Goal: Contribute content

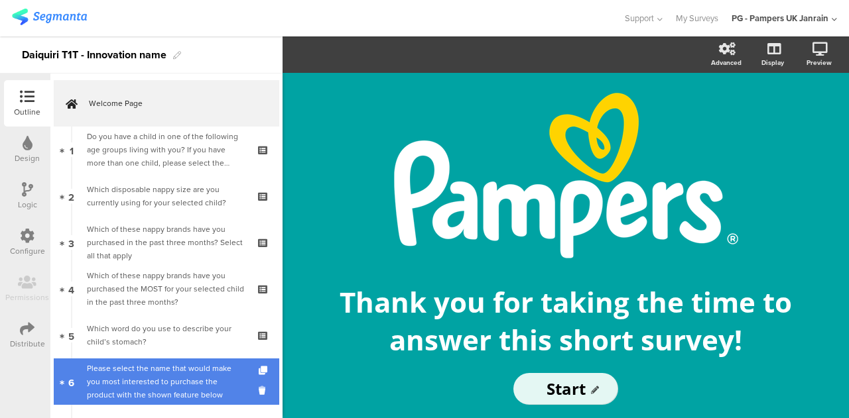
click at [168, 397] on div "Please select the name that would make you most interested to purchase the prod…" at bounding box center [166, 382] width 158 height 40
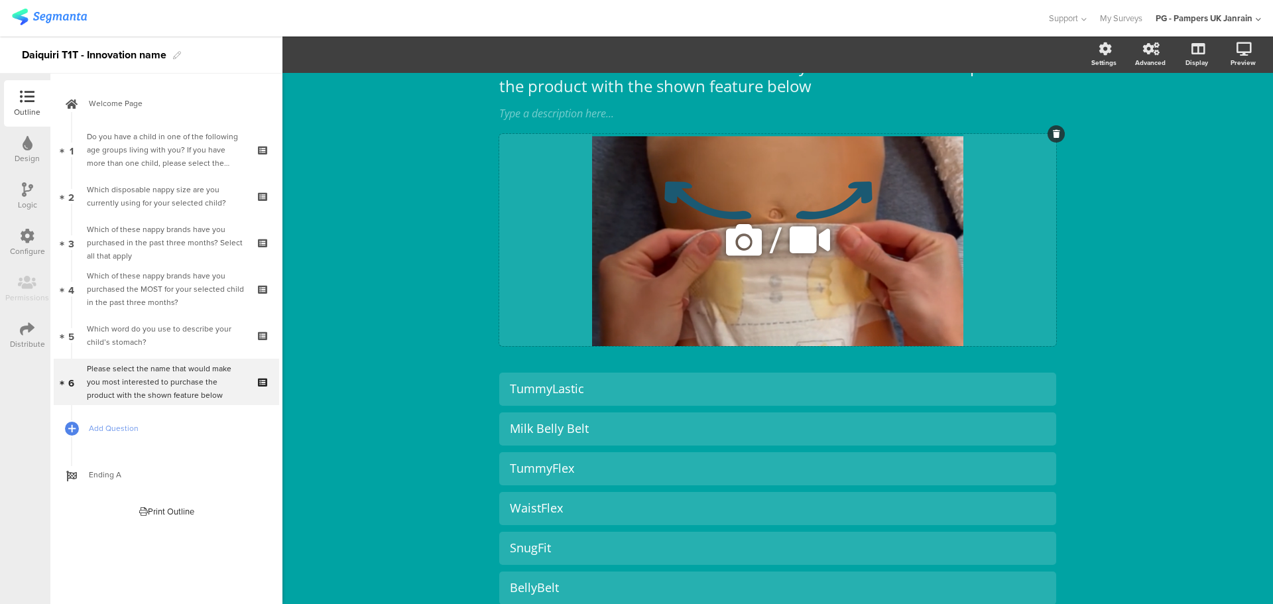
scroll to position [66, 0]
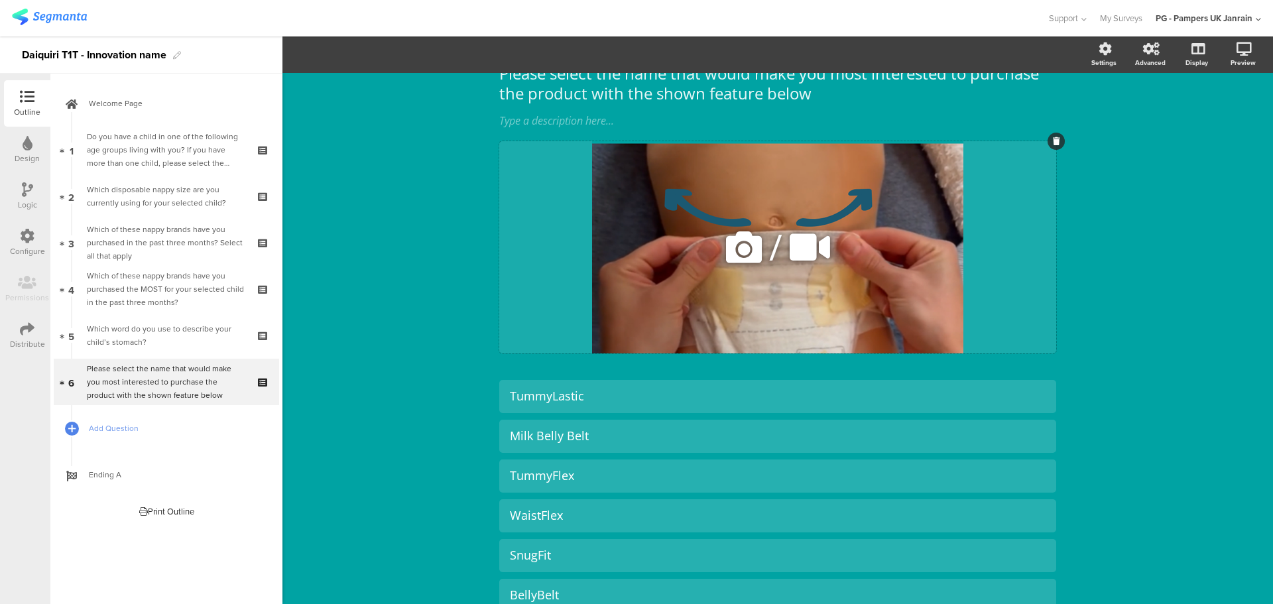
click at [735, 252] on icon at bounding box center [743, 247] width 45 height 45
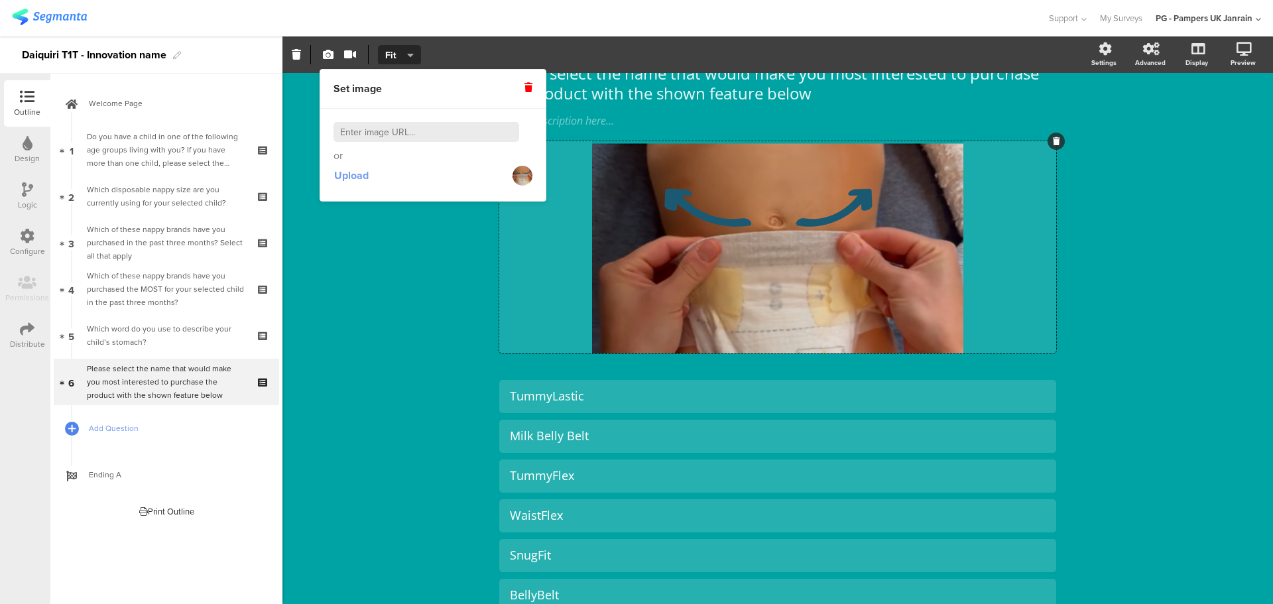
click at [365, 176] on span "Upload" at bounding box center [351, 175] width 34 height 15
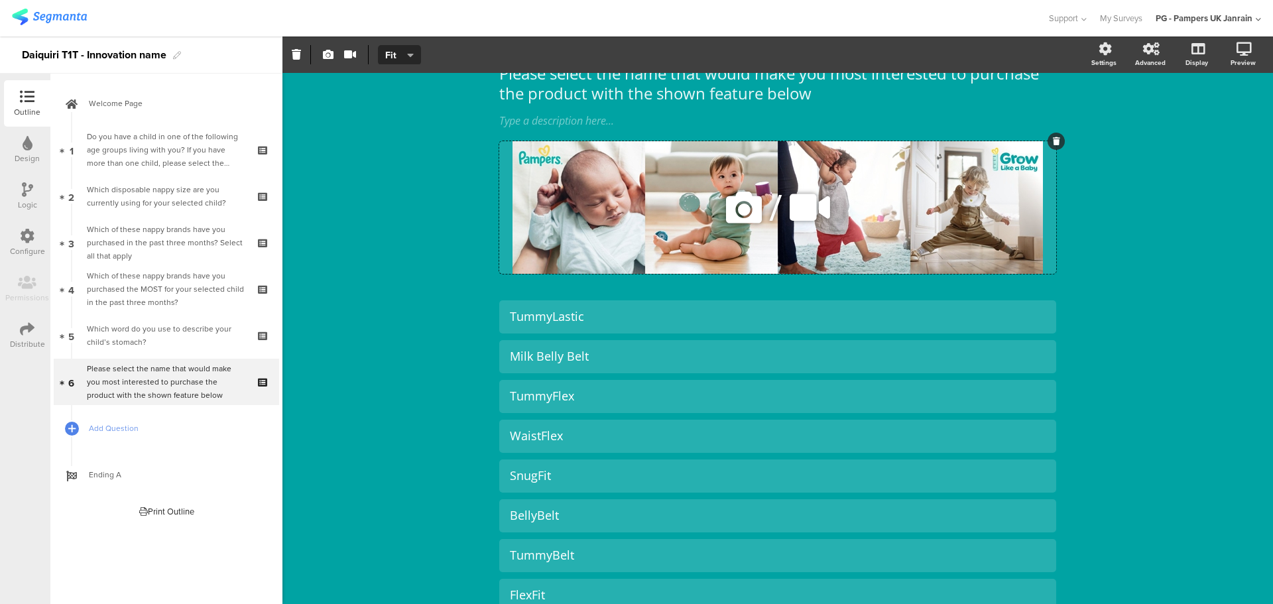
click at [848, 143] on icon at bounding box center [1056, 141] width 7 height 8
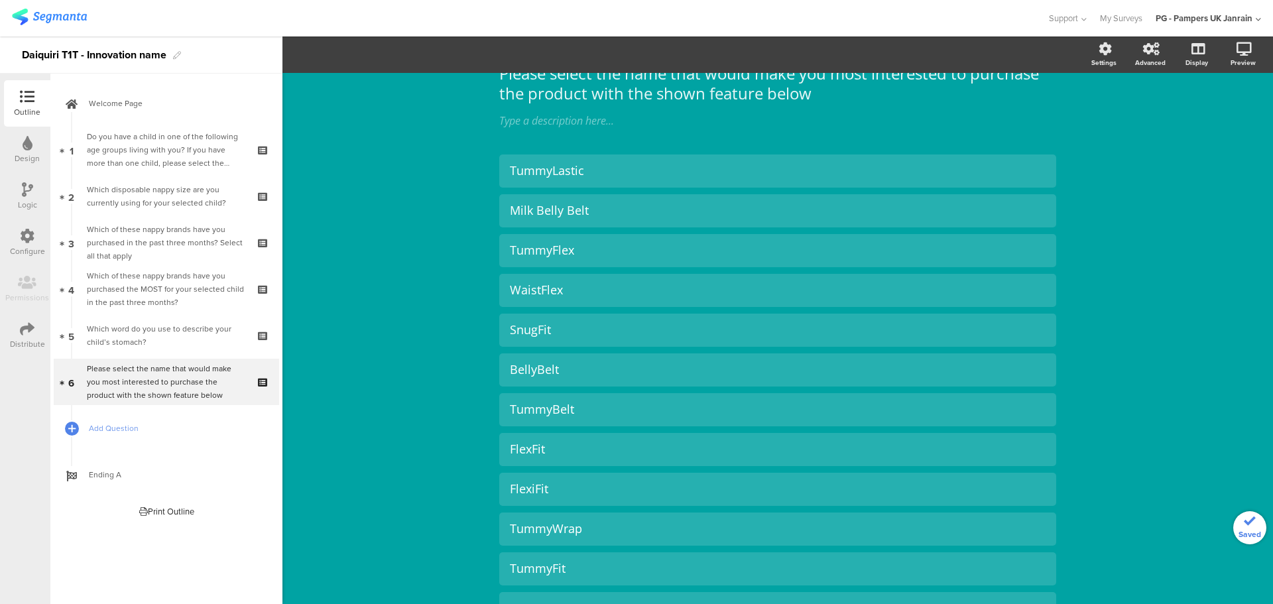
scroll to position [0, 0]
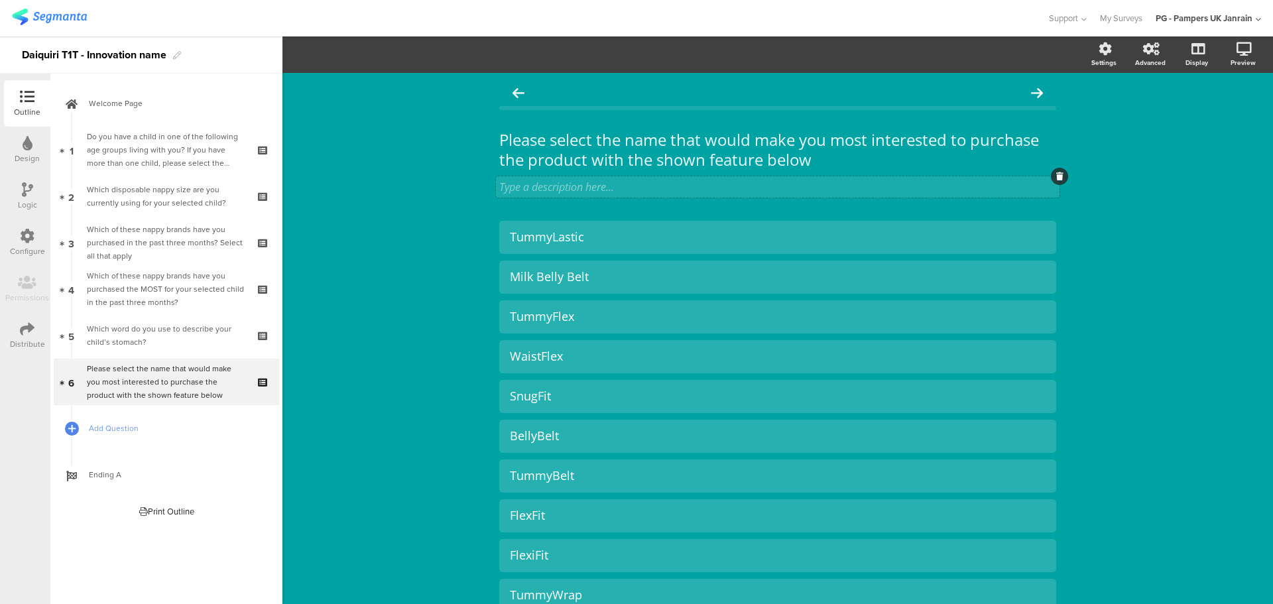
click at [848, 187] on div "Type a description here..." at bounding box center [777, 187] width 557 height 15
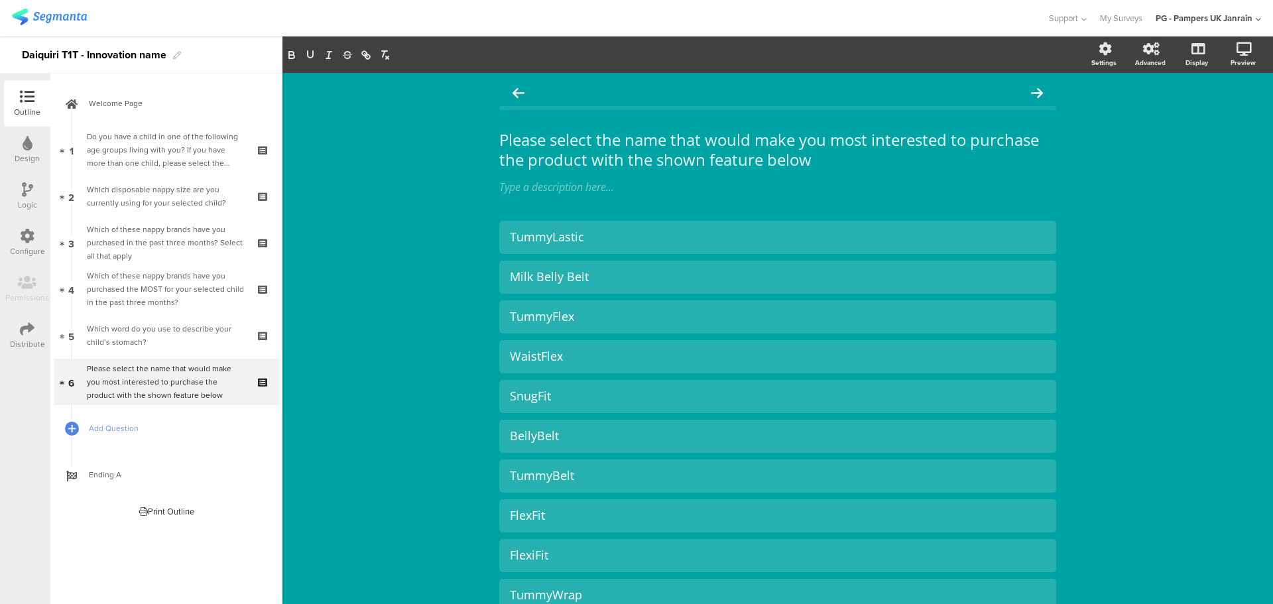
click at [848, 120] on div "Please select the name that would make you most interested to purchase the prod…" at bounding box center [777, 428] width 991 height 711
click at [532, 210] on div "Please select the name that would make you most interested to purchase the prod…" at bounding box center [777, 429] width 557 height 698
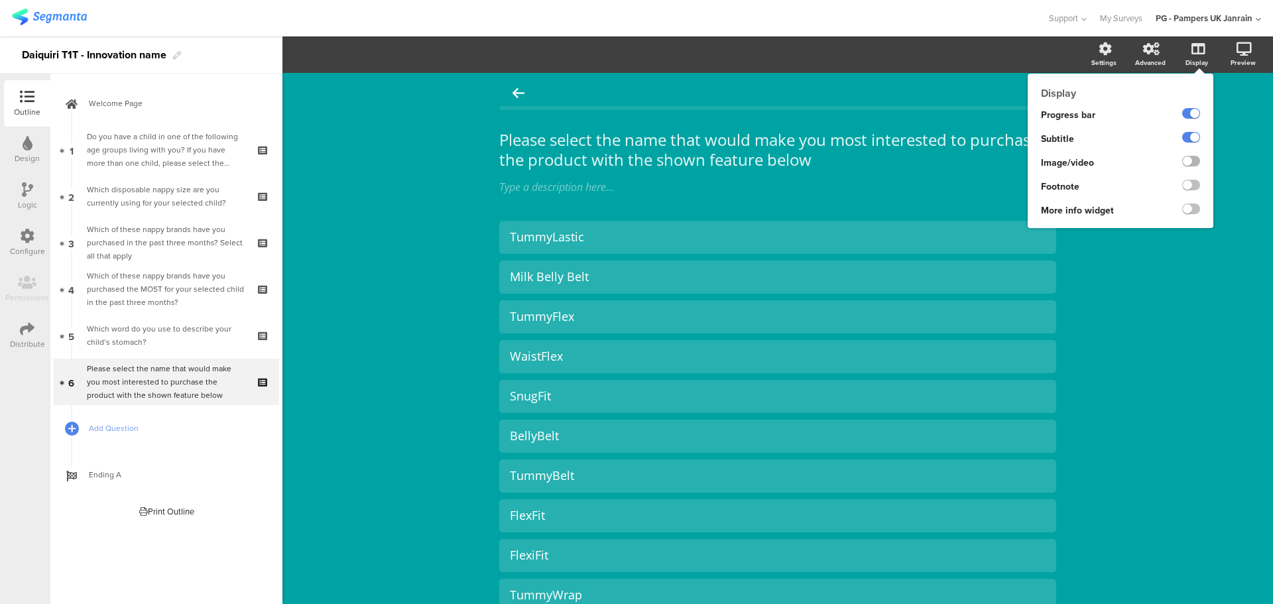
click at [848, 162] on label at bounding box center [1191, 161] width 18 height 11
click at [0, 0] on input "checkbox" at bounding box center [0, 0] width 0 height 0
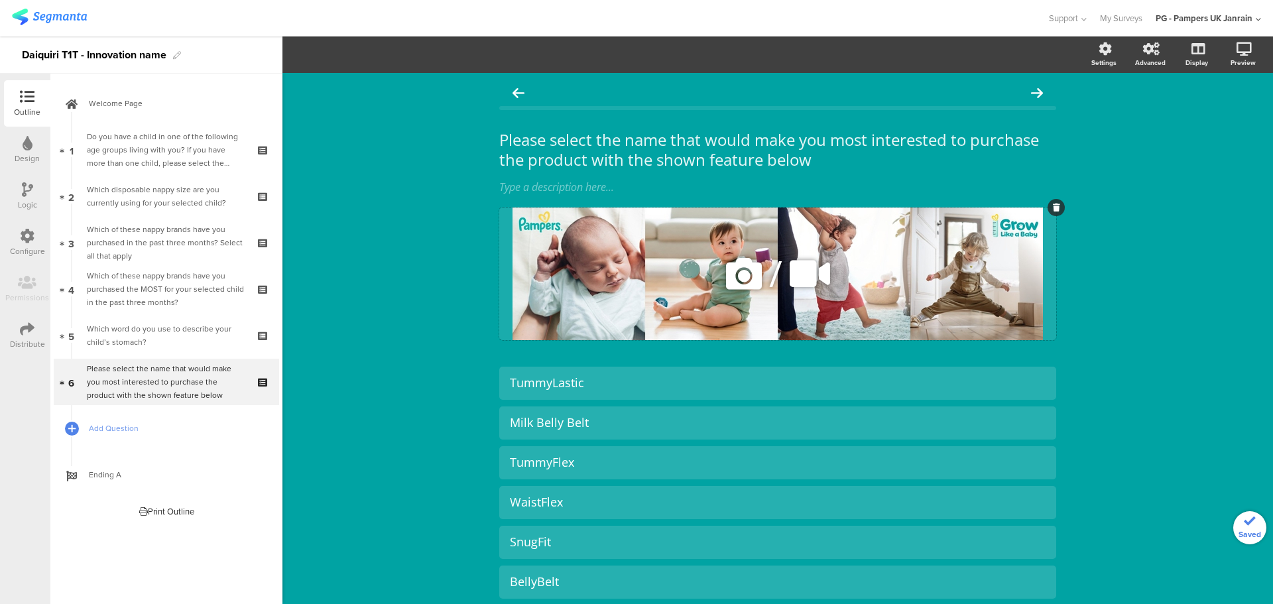
click at [743, 276] on icon at bounding box center [743, 273] width 45 height 45
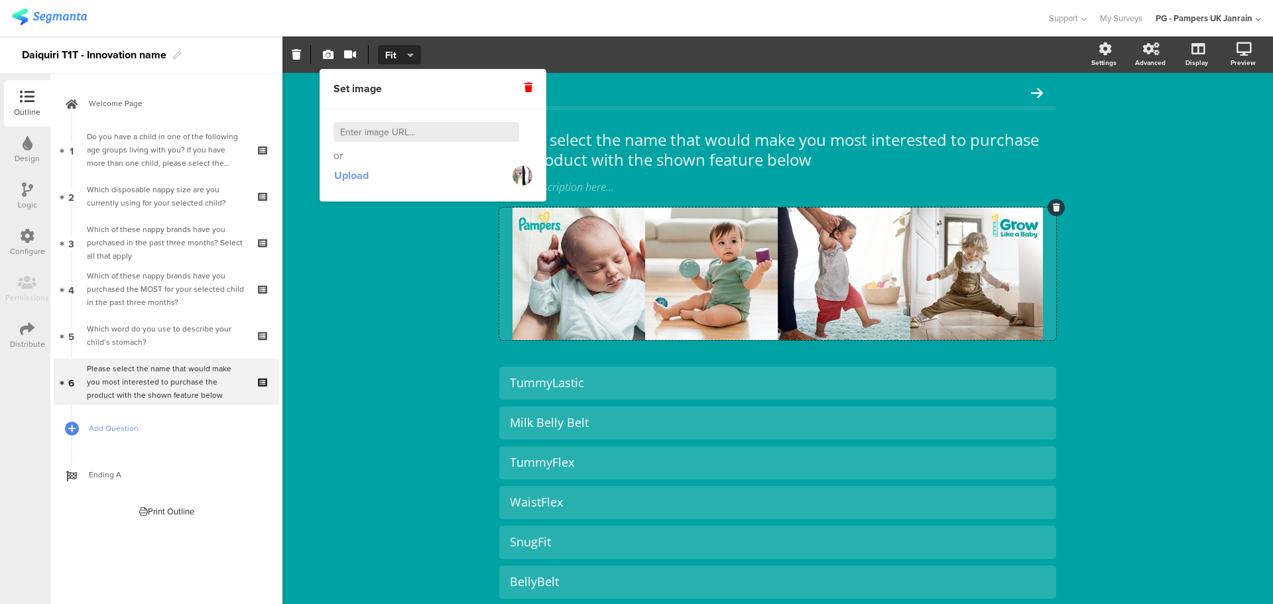
click at [343, 176] on span "Upload" at bounding box center [351, 175] width 34 height 15
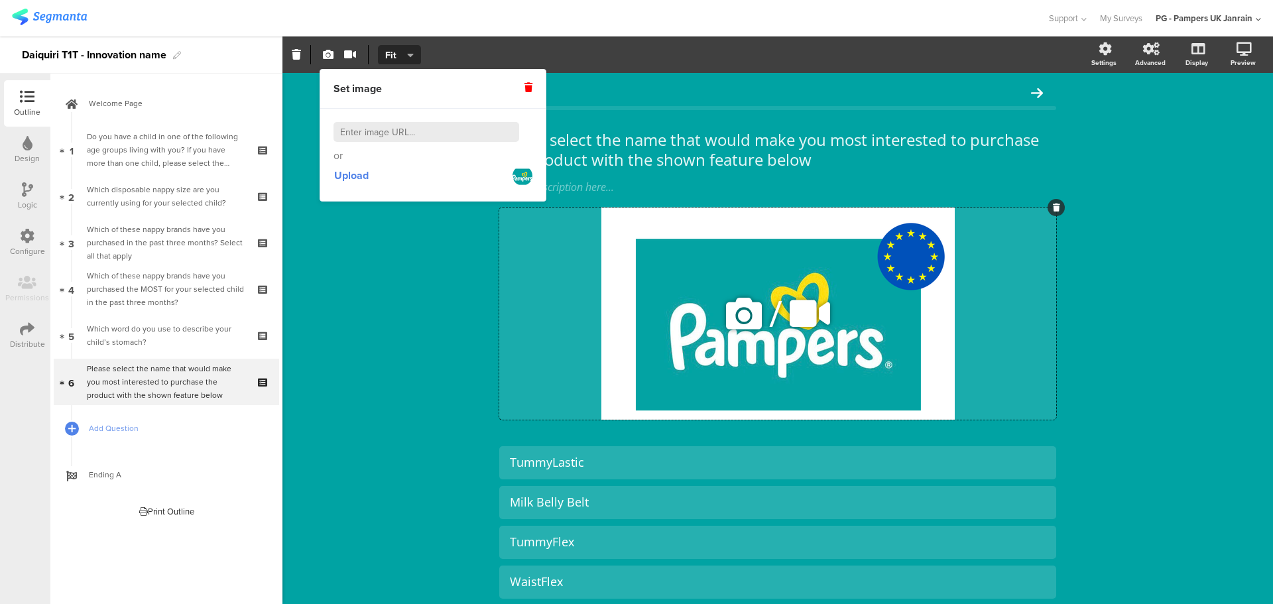
click at [848, 212] on div at bounding box center [1055, 207] width 20 height 17
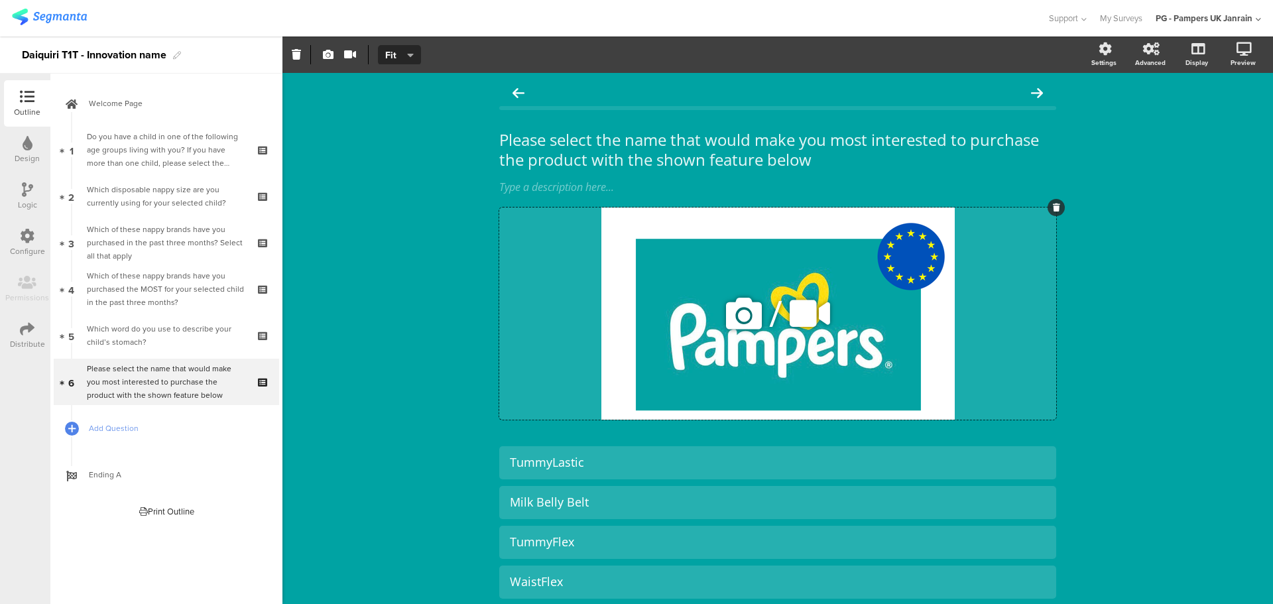
click at [848, 208] on icon at bounding box center [1056, 208] width 7 height 8
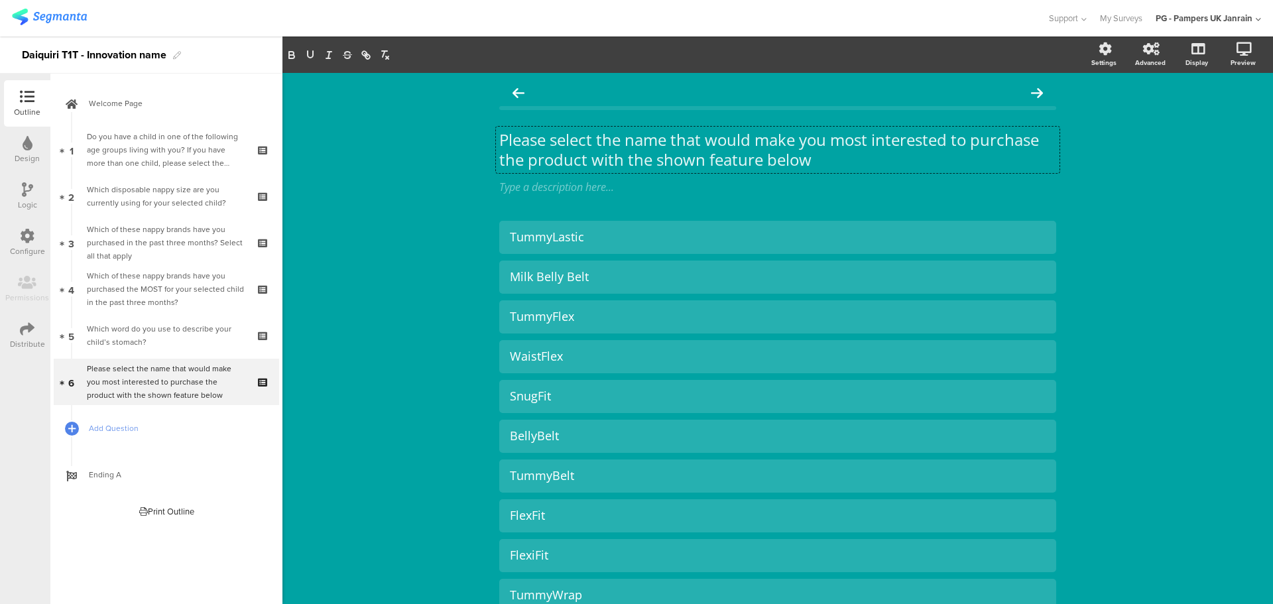
scroll to position [1, 0]
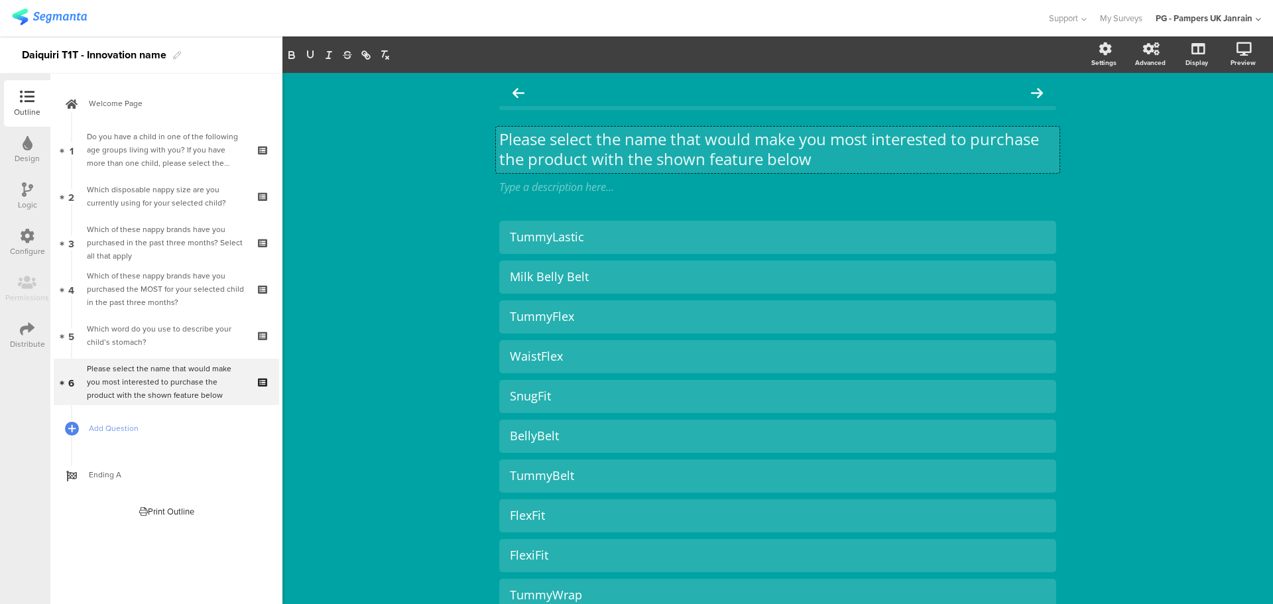
drag, startPoint x: 813, startPoint y: 163, endPoint x: 491, endPoint y: 133, distance: 323.6
click at [474, 138] on div "Please select the name that would make you most interested to purchase the prod…" at bounding box center [777, 428] width 991 height 711
click at [505, 142] on p "Please select the name that would make you most interested to purchase the prod…" at bounding box center [777, 149] width 557 height 40
click at [505, 143] on p "Please select the name that would make you most interested to purchase the prod…" at bounding box center [777, 149] width 557 height 40
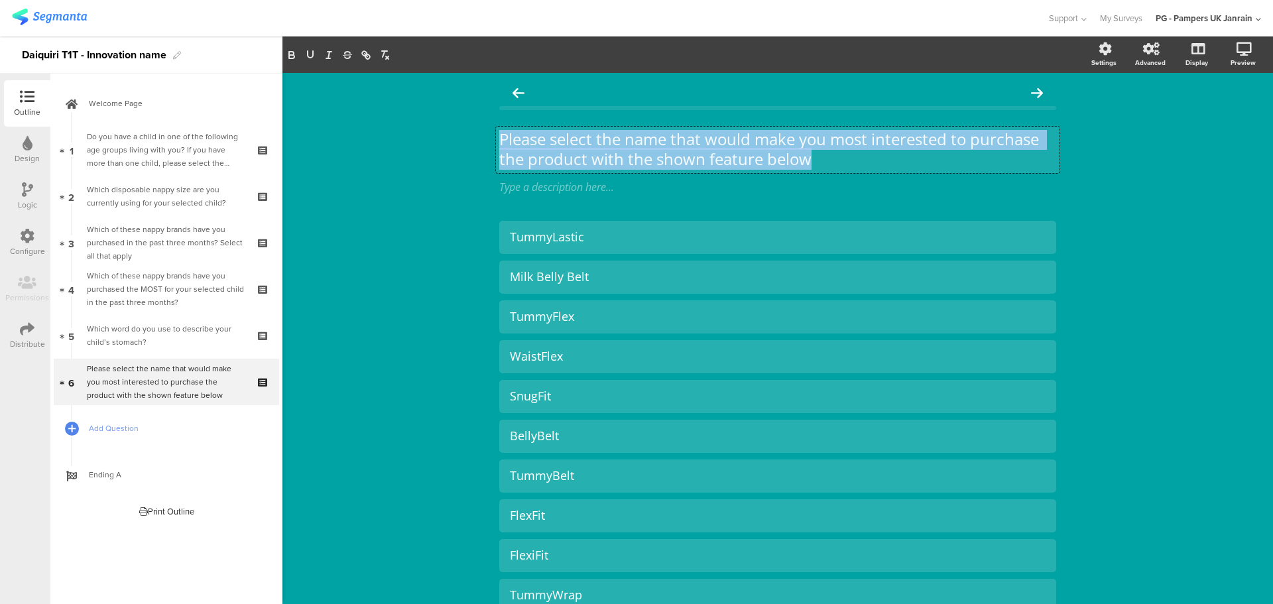
click at [505, 143] on p "Please select the name that would make you most interested to purchase the prod…" at bounding box center [777, 149] width 557 height 40
copy p "Please select the name that would make you most interested to purchase the prod…"
click at [390, 227] on div "Please select the name that would make you most interested to purchase the prod…" at bounding box center [777, 428] width 991 height 711
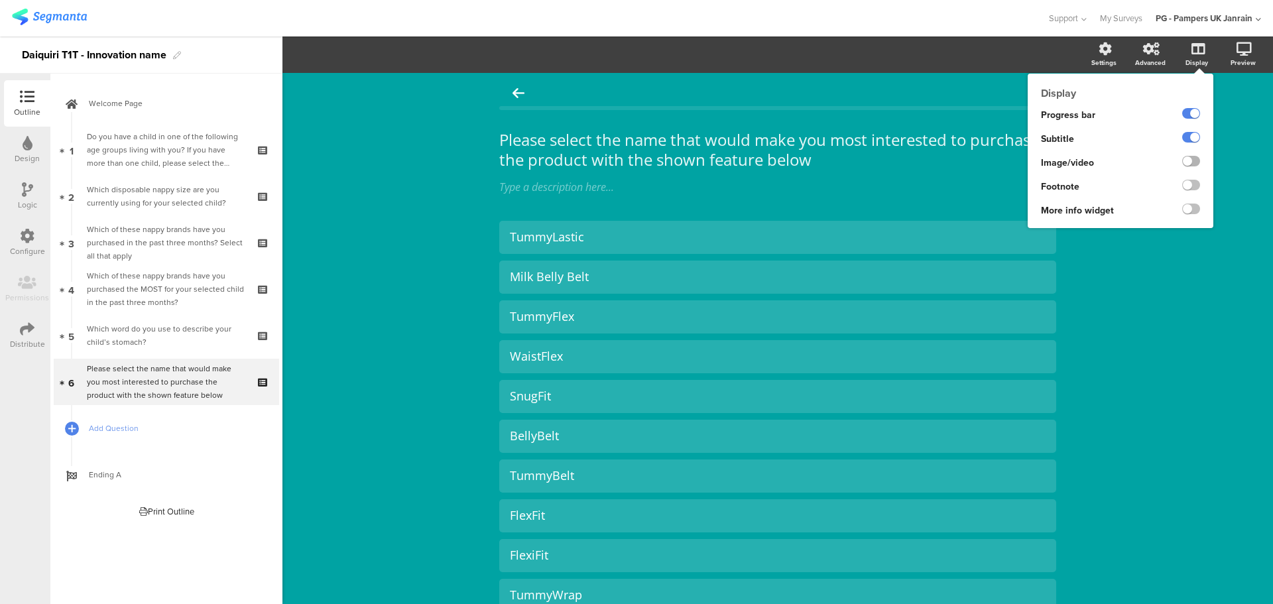
click at [848, 162] on label at bounding box center [1191, 161] width 18 height 11
click at [0, 0] on input "checkbox" at bounding box center [0, 0] width 0 height 0
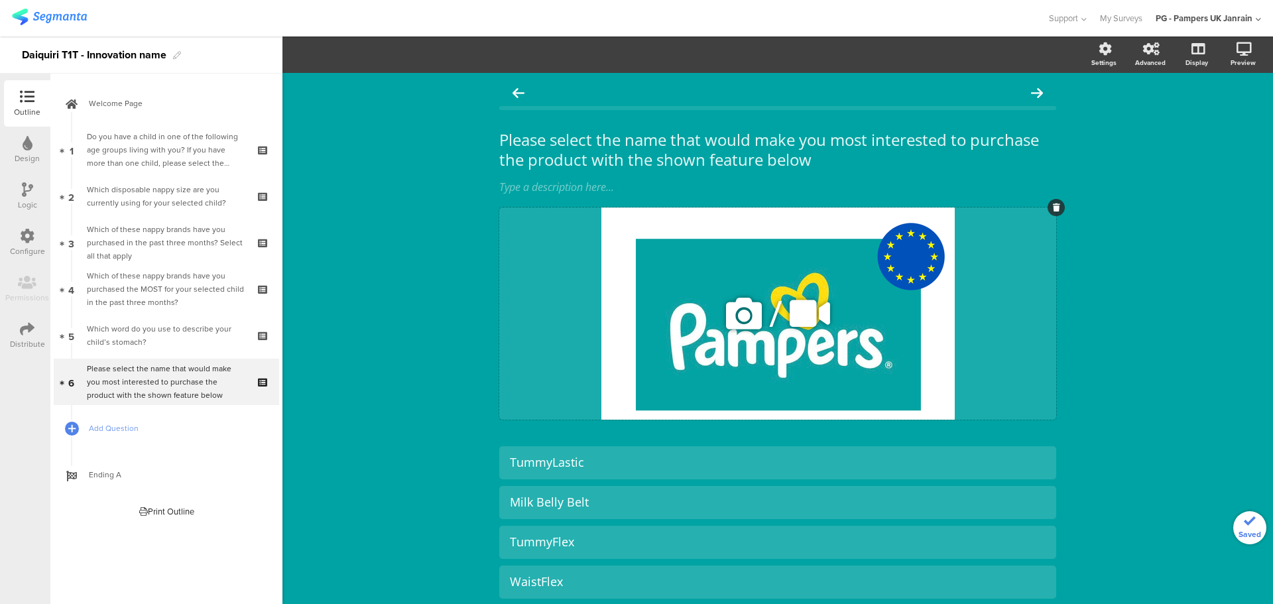
click at [737, 326] on icon at bounding box center [743, 313] width 45 height 45
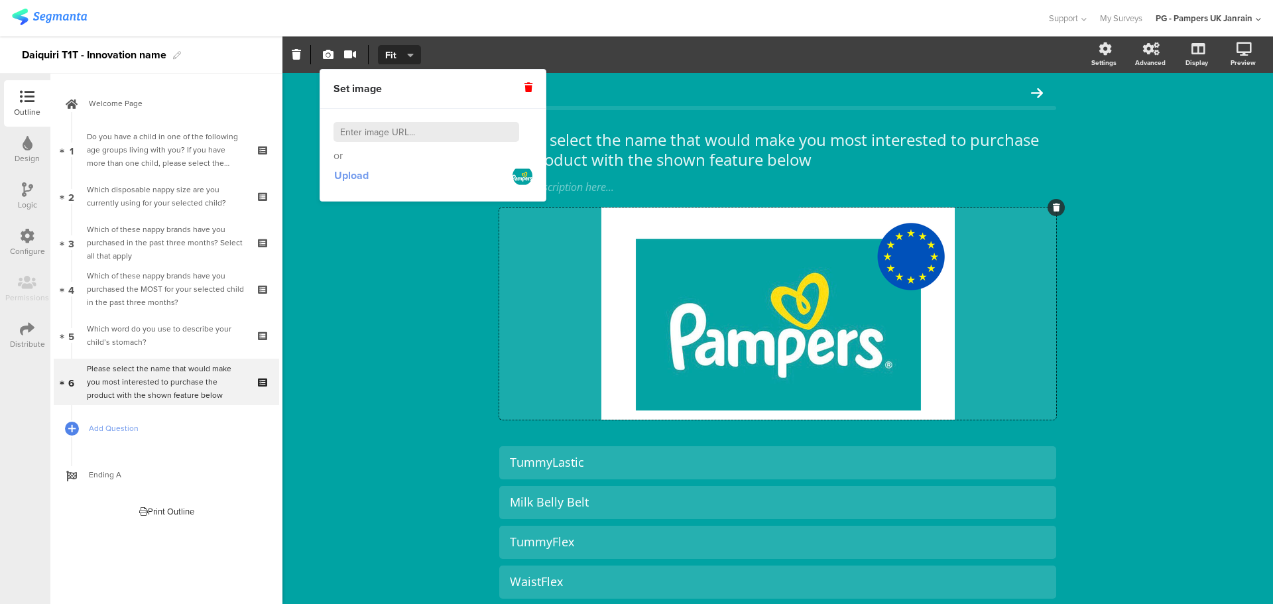
click at [344, 180] on span "Upload" at bounding box center [351, 175] width 34 height 15
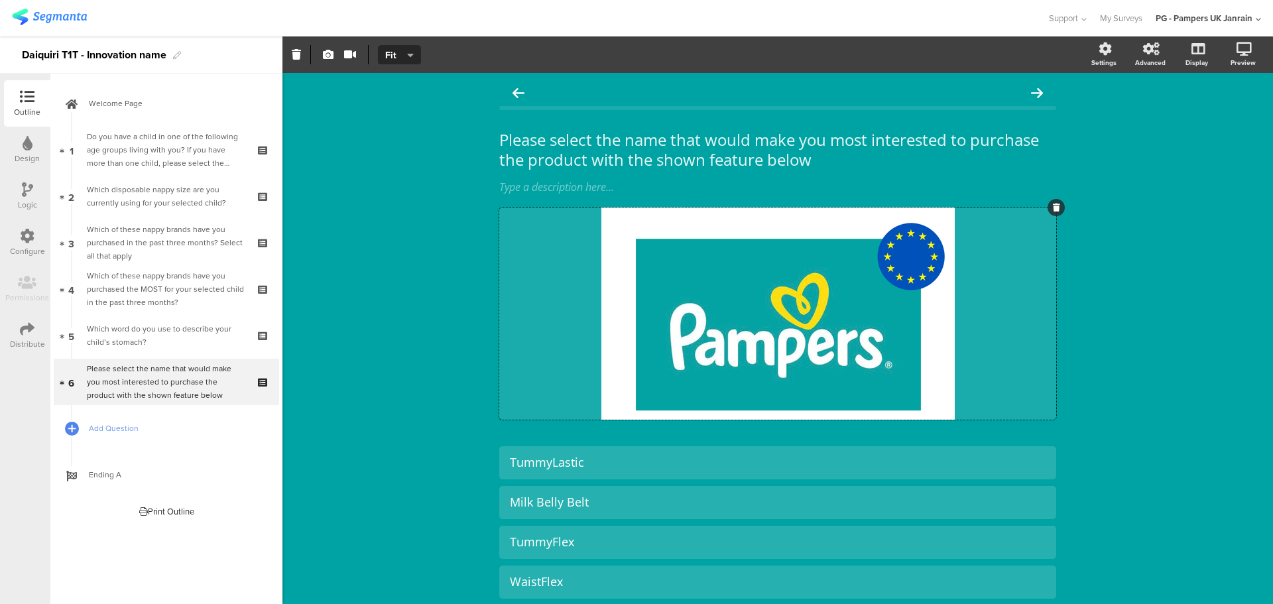
click at [442, 287] on div "Please select the name that would make you most interested to purchase the prod…" at bounding box center [777, 541] width 991 height 937
click at [745, 309] on icon at bounding box center [743, 313] width 45 height 45
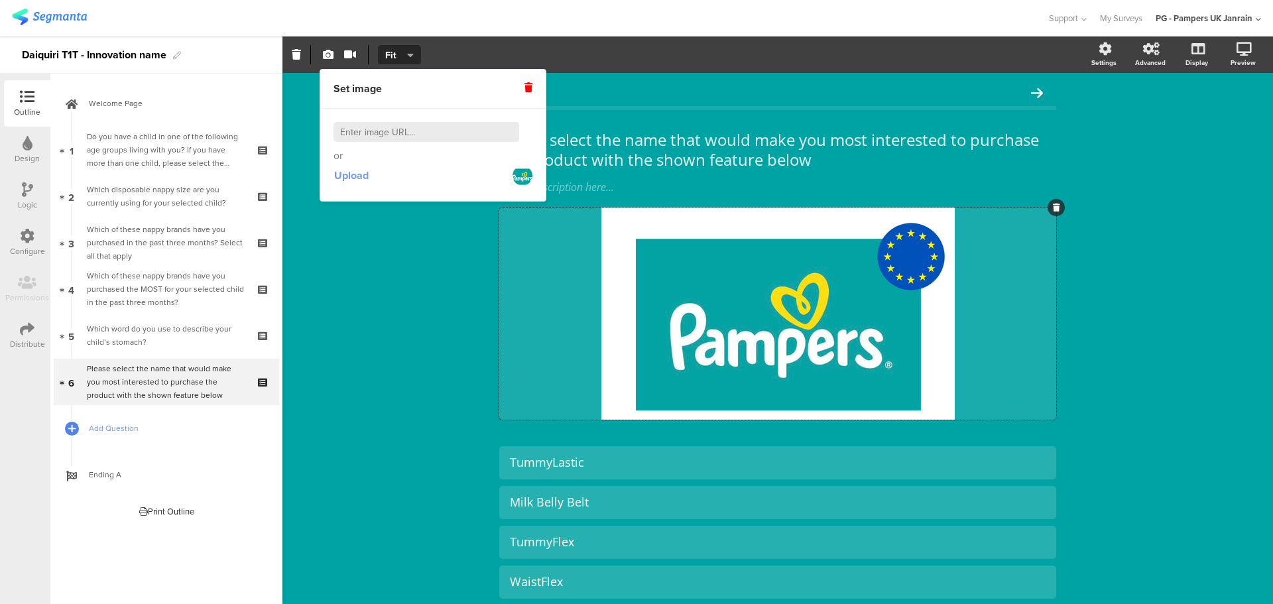
click at [343, 174] on span "Upload" at bounding box center [351, 175] width 34 height 15
click at [437, 306] on div "Please select the name that would make you most interested to purchase the prod…" at bounding box center [777, 541] width 991 height 937
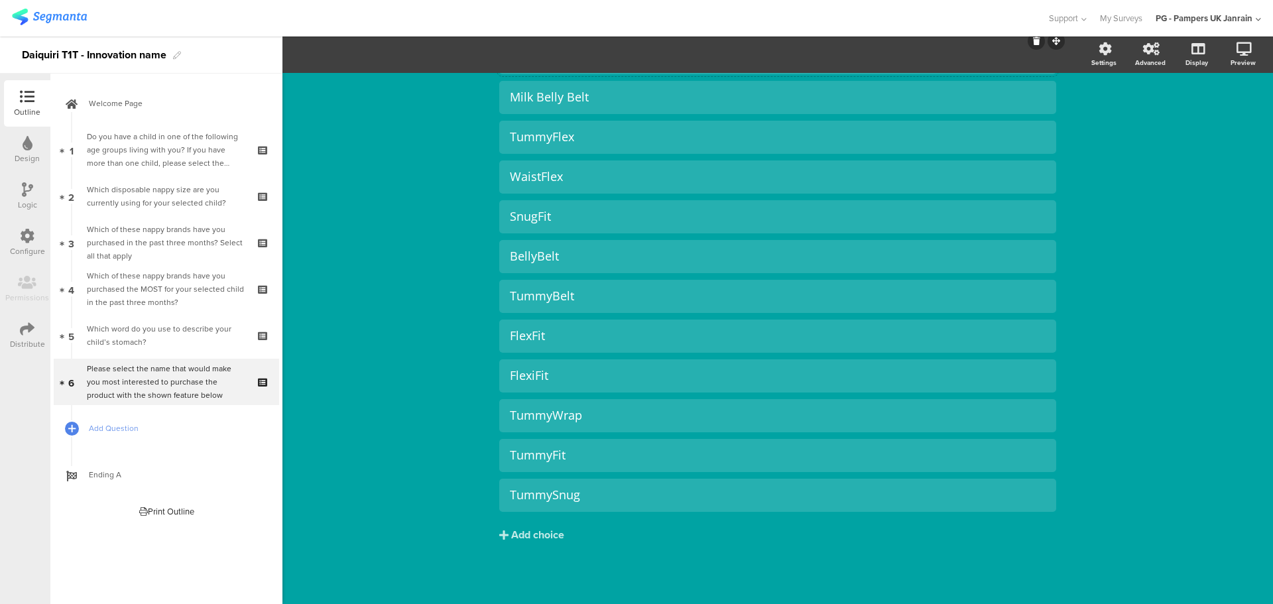
scroll to position [406, 0]
